Goal: Transaction & Acquisition: Purchase product/service

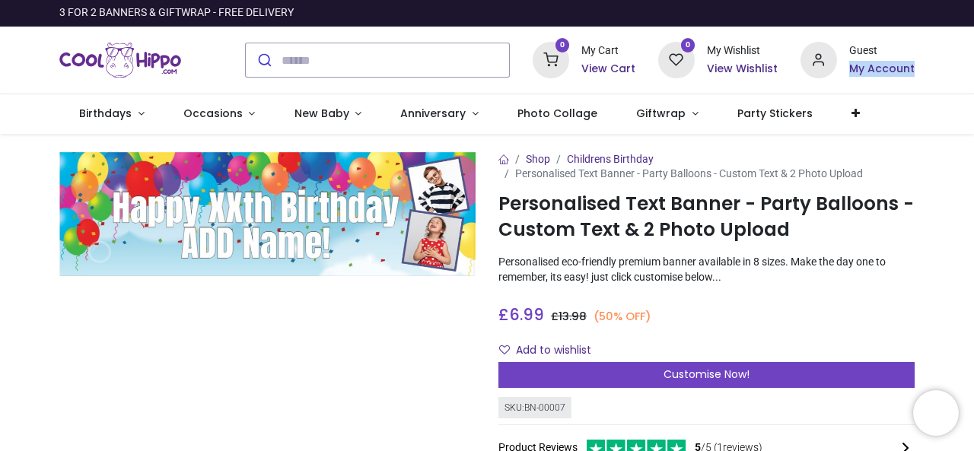
drag, startPoint x: 971, startPoint y: 34, endPoint x: 973, endPoint y: 75, distance: 41.2
click at [973, 75] on div "Login • Register Birthdays Milestone Birthday 1510 products 0-3 Baby & Toddler …" at bounding box center [487, 225] width 974 height 451
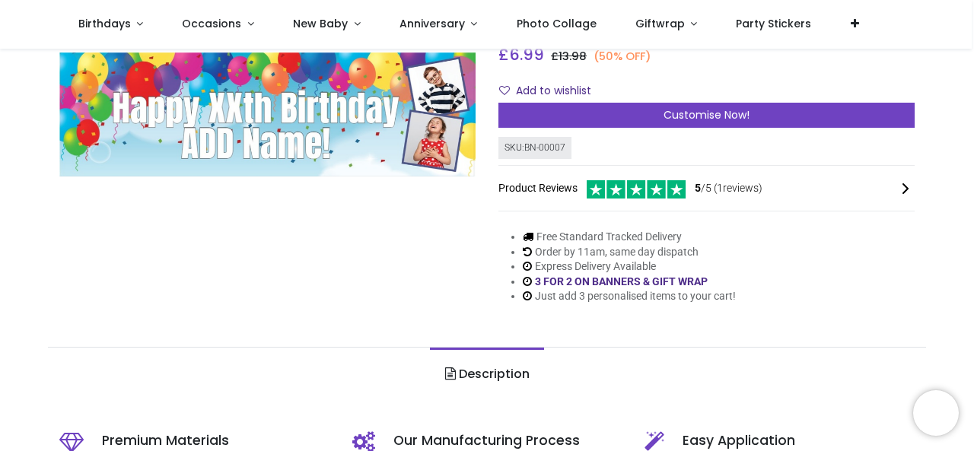
scroll to position [193, 0]
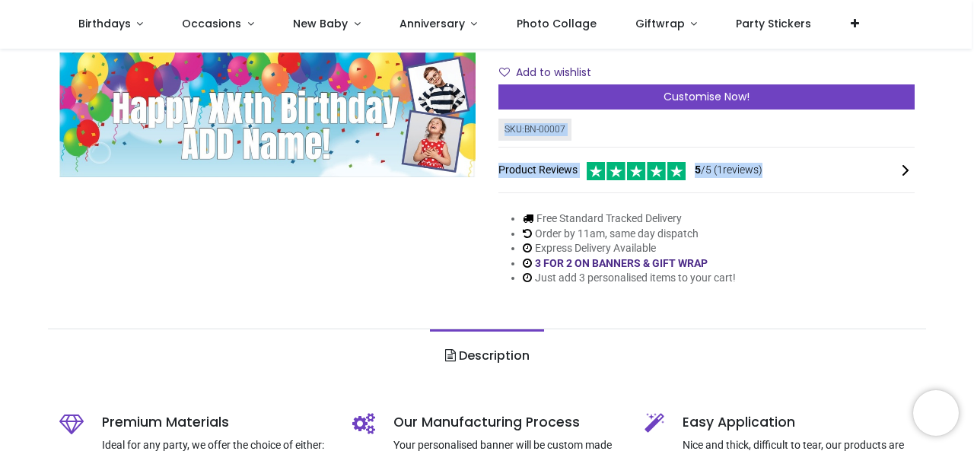
drag, startPoint x: 971, startPoint y: 100, endPoint x: 973, endPoint y: 156, distance: 55.6
click at [973, 156] on div "Login • Register Birthdays Milestone Birthday 1510 products 0-3 Baby & Toddler …" at bounding box center [487, 225] width 974 height 451
click at [856, 340] on ul "Description" at bounding box center [486, 356] width 877 height 54
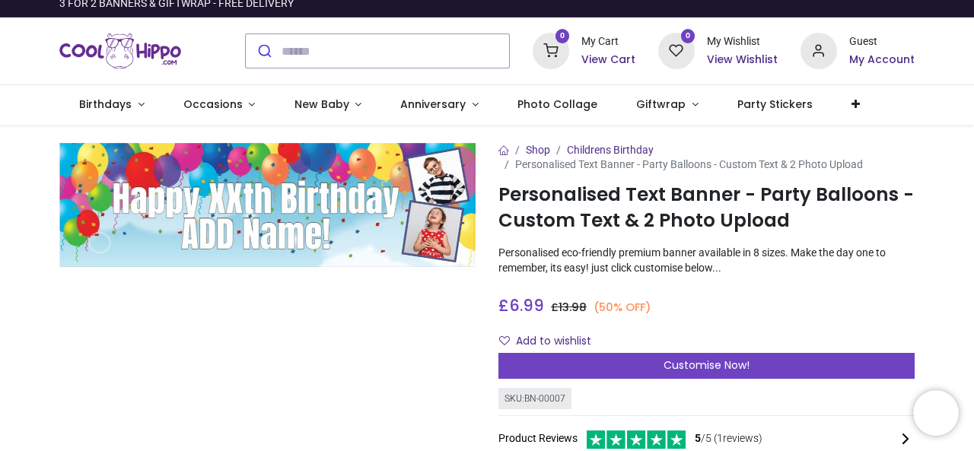
scroll to position [0, 0]
